Goal: Task Accomplishment & Management: Use online tool/utility

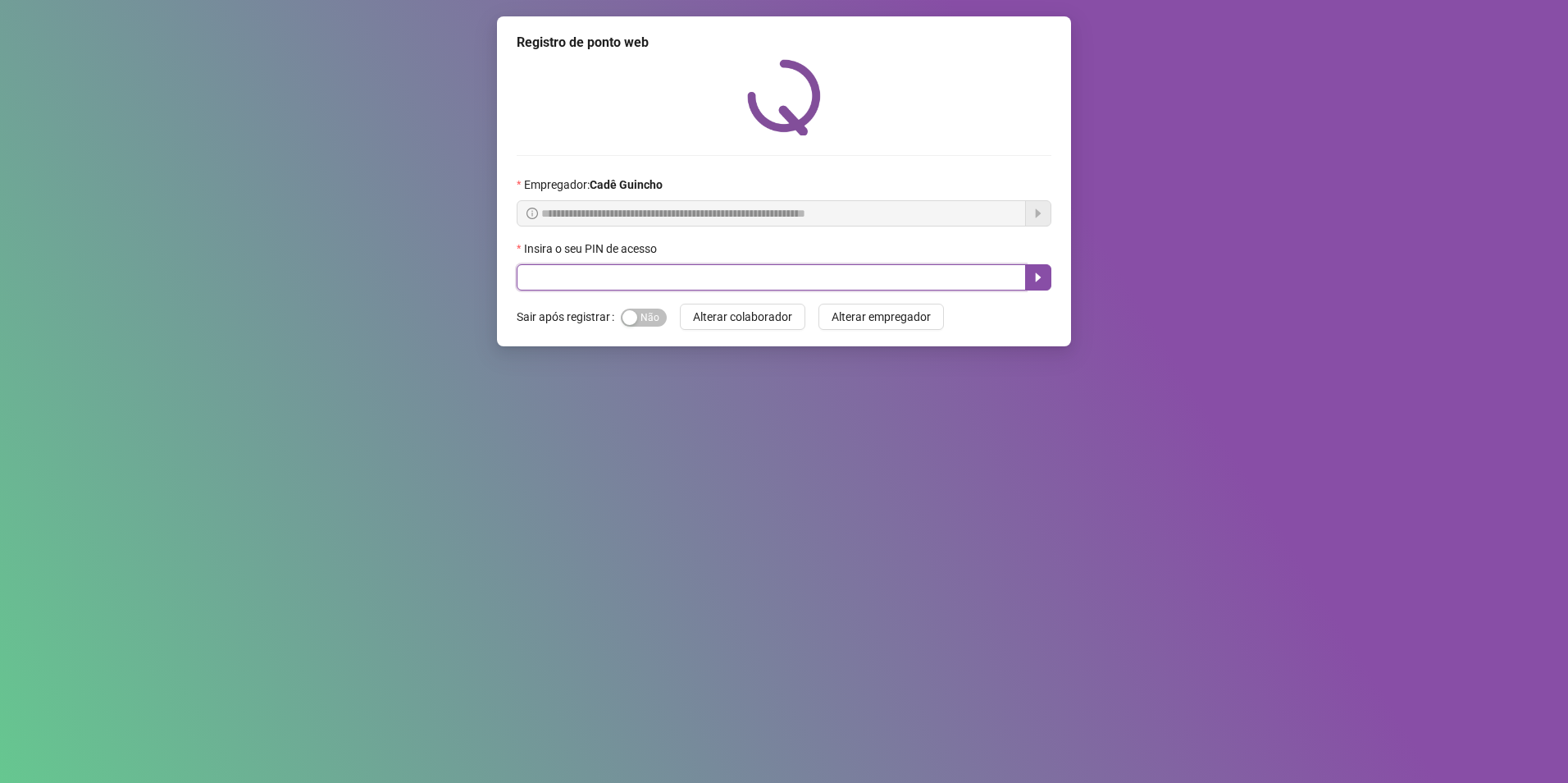
click at [733, 276] on input "text" at bounding box center [771, 277] width 509 height 27
type input "*****"
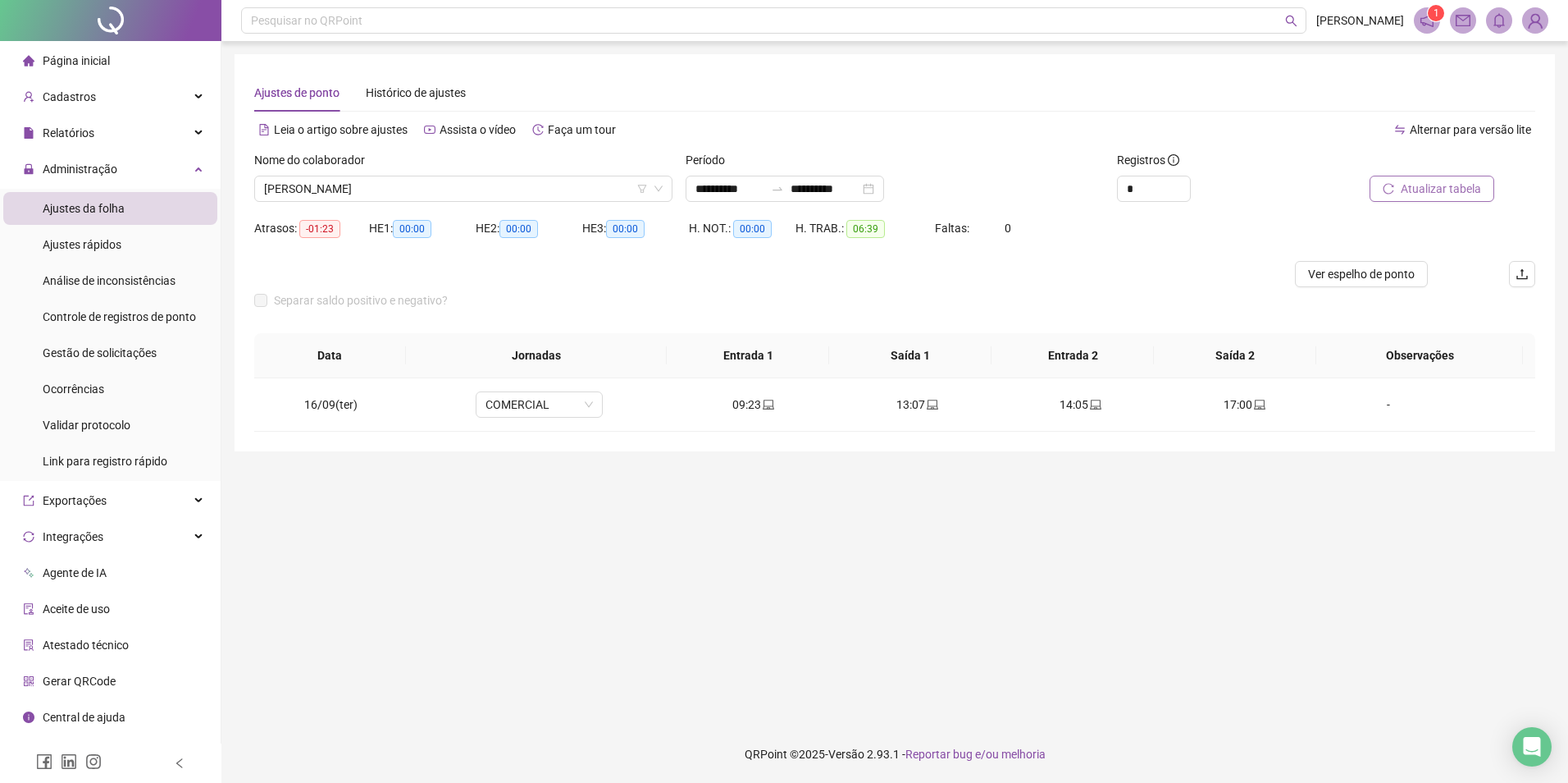
click at [1428, 184] on span "Atualizar tabela" at bounding box center [1441, 188] width 80 height 18
click at [1452, 182] on span "Atualizar tabela" at bounding box center [1441, 188] width 80 height 18
